Goal: Information Seeking & Learning: Learn about a topic

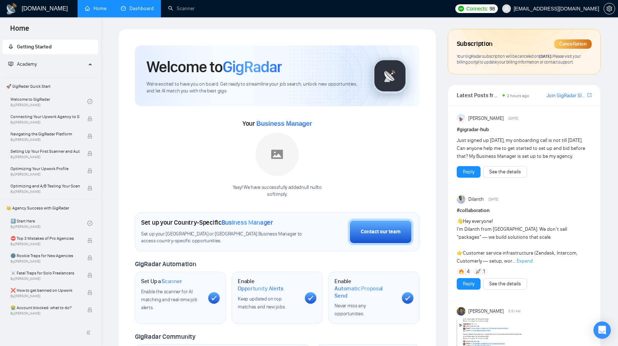
click at [147, 8] on link "Dashboard" at bounding box center [137, 8] width 33 height 6
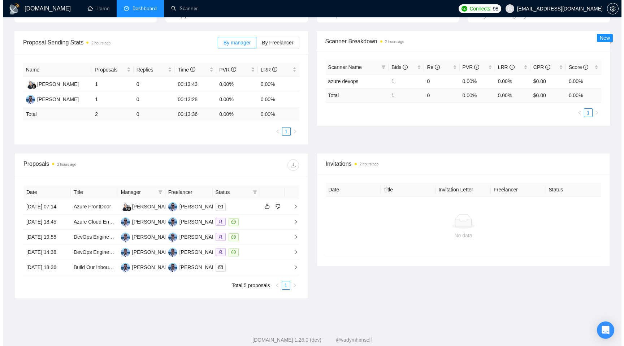
scroll to position [147, 0]
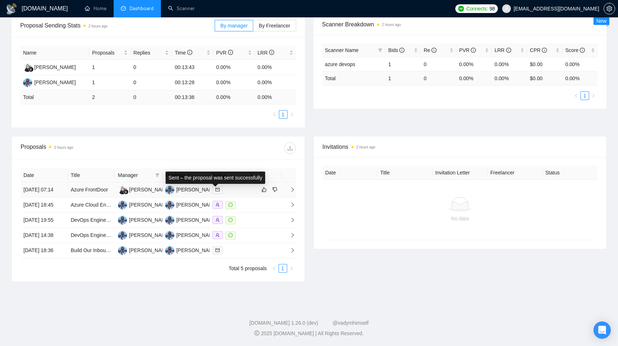
click at [215, 187] on icon "mail" at bounding box center [217, 189] width 4 height 4
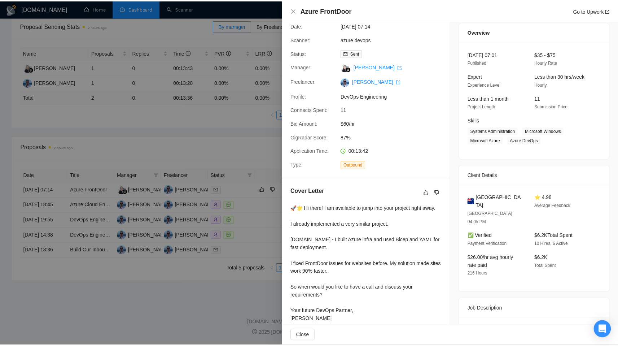
scroll to position [53, 0]
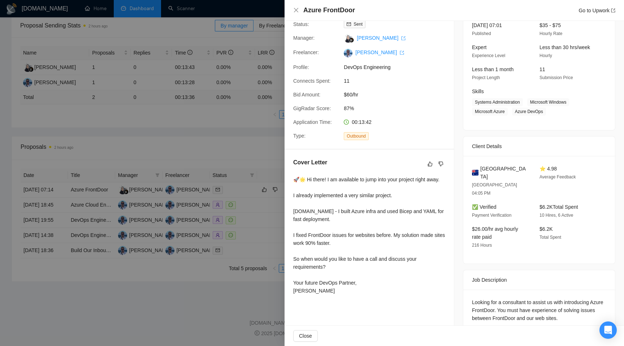
click at [206, 191] on div at bounding box center [312, 173] width 624 height 346
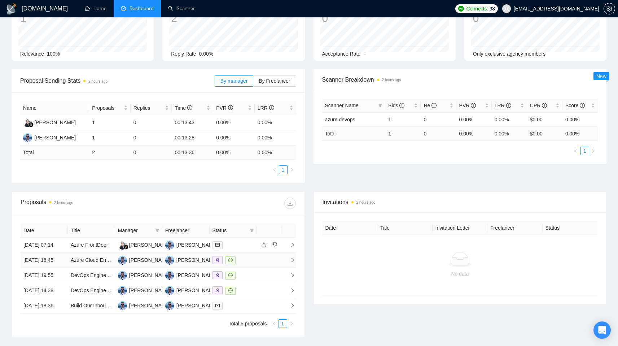
scroll to position [0, 0]
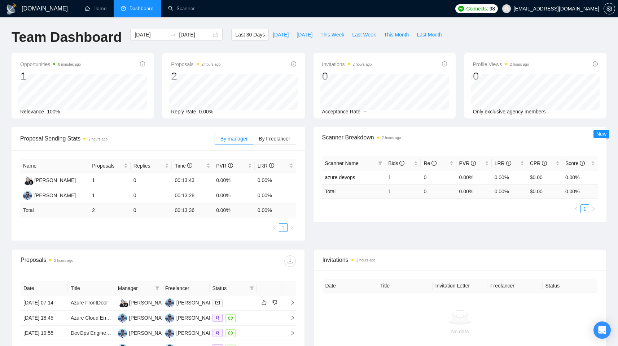
click at [269, 121] on div "Opportunities 8 minutes ago 1 [DATE] Relevant 0 Relevance 100% Proposals 2 hour…" at bounding box center [309, 90] width 604 height 74
click at [270, 136] on span "By Freelancer" at bounding box center [274, 139] width 31 height 6
click at [253, 140] on input "By Freelancer" at bounding box center [253, 140] width 0 height 0
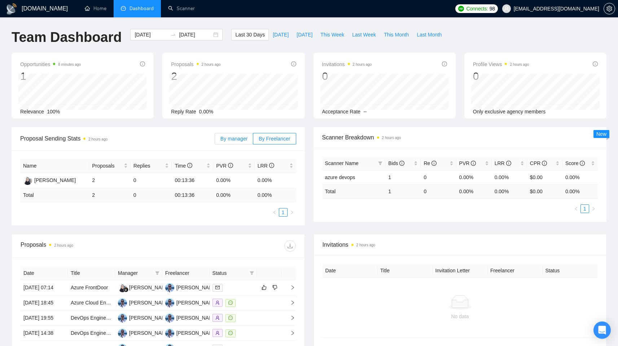
click at [249, 140] on label "By manager" at bounding box center [234, 139] width 39 height 12
click at [215, 140] on input "By manager" at bounding box center [215, 140] width 0 height 0
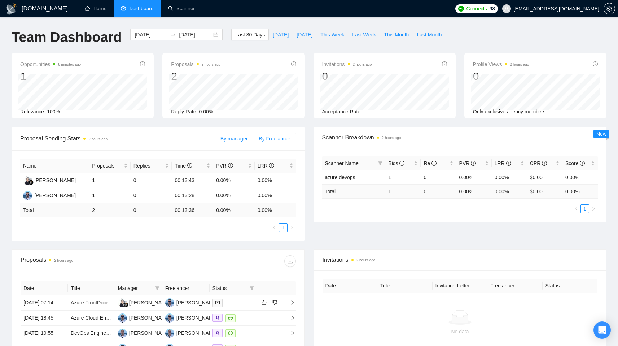
click at [272, 140] on span "By Freelancer" at bounding box center [274, 139] width 31 height 6
click at [253, 140] on input "By Freelancer" at bounding box center [253, 140] width 0 height 0
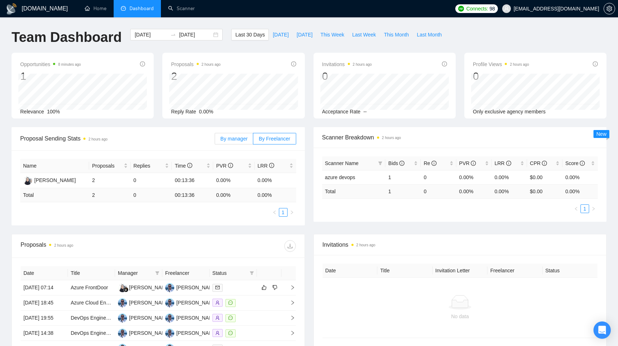
click at [247, 141] on label "By manager" at bounding box center [234, 139] width 39 height 12
click at [215, 140] on input "By manager" at bounding box center [215, 140] width 0 height 0
